Goal: Task Accomplishment & Management: Manage account settings

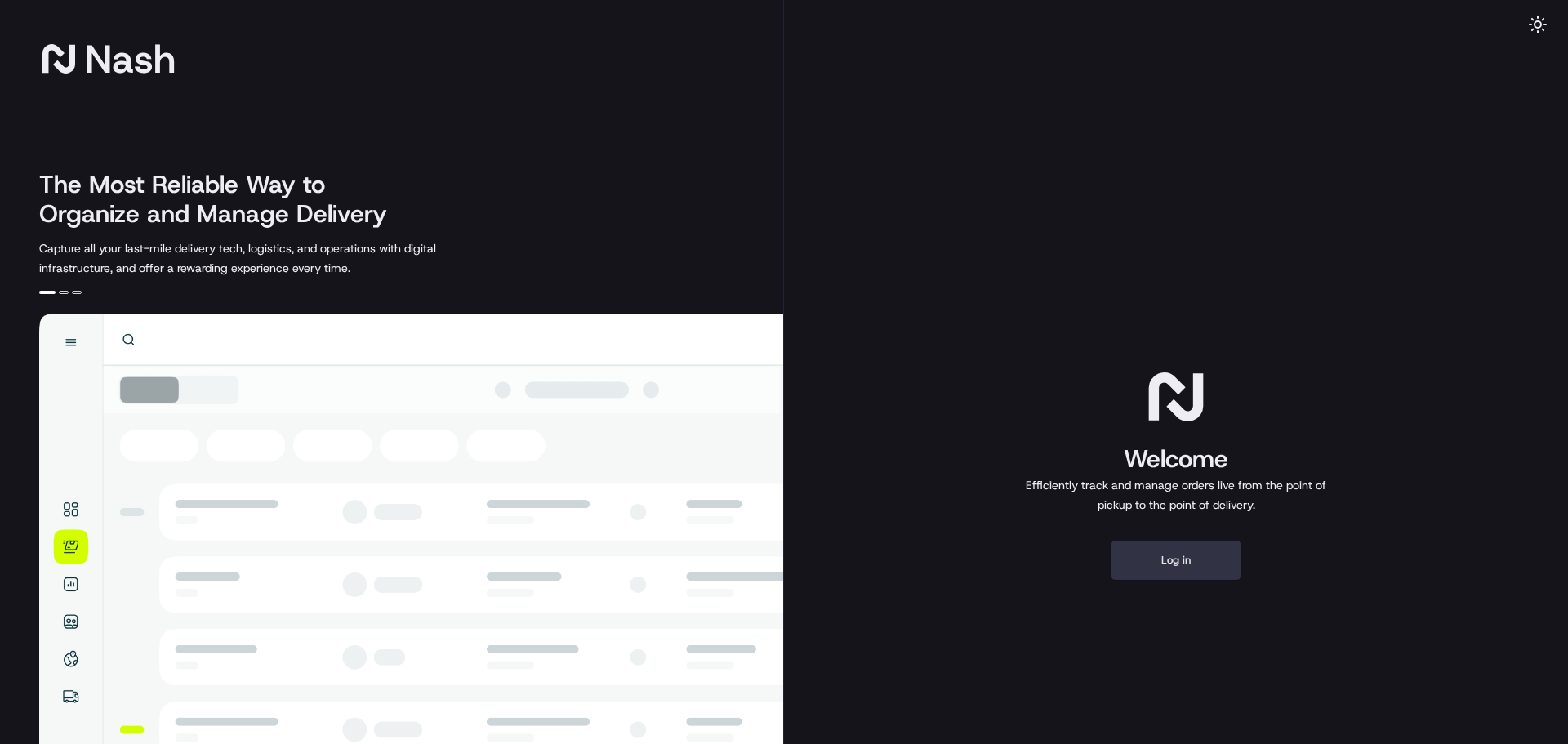
click at [1220, 563] on button "Log in" at bounding box center [1175, 560] width 131 height 39
